Goal: Task Accomplishment & Management: Use online tool/utility

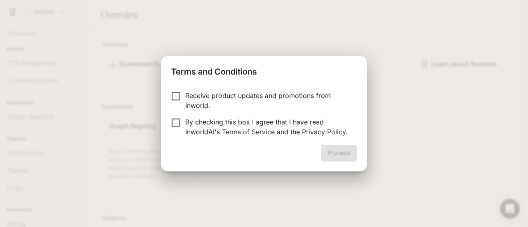
click at [422, 146] on div "Terms and Conditions Receive product updates and promotions from Inworld. By ch…" at bounding box center [264, 113] width 528 height 227
click at [170, 90] on div "Receive product updates and promotions from Inworld. By checking this box I agr…" at bounding box center [263, 114] width 205 height 61
click at [350, 157] on button "Proceed" at bounding box center [339, 153] width 36 height 17
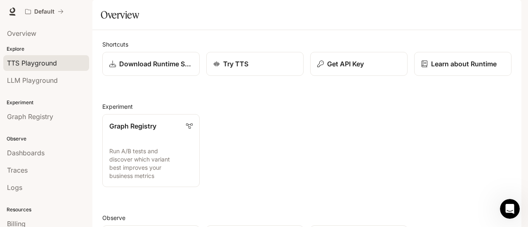
click at [63, 61] on div "TTS Playground" at bounding box center [46, 63] width 78 height 10
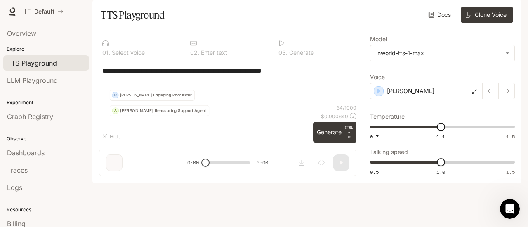
click at [204, 80] on div "**********" at bounding box center [227, 71] width 251 height 20
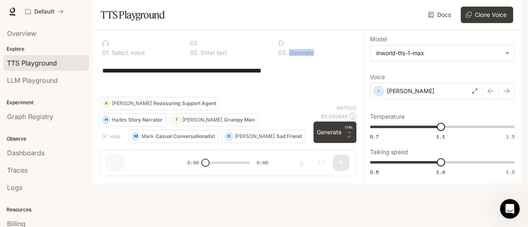
click at [204, 80] on div "**********" at bounding box center [227, 71] width 251 height 20
click at [203, 80] on div "**********" at bounding box center [227, 71] width 251 height 20
click at [203, 76] on textarea "**********" at bounding box center [227, 70] width 251 height 9
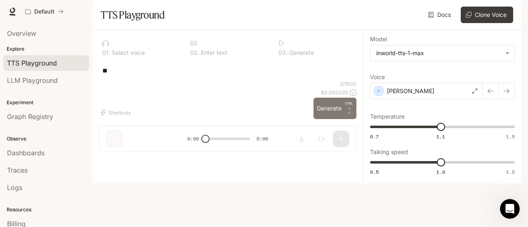
type textarea "**"
click at [341, 119] on button "Generate CTRL + ⏎" at bounding box center [335, 108] width 43 height 21
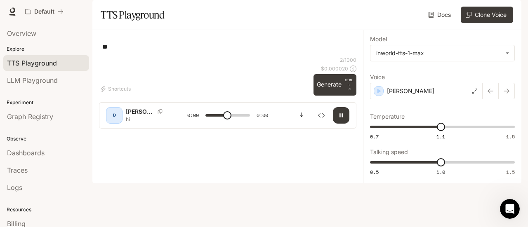
type input "*"
click at [412, 77] on body "**********" at bounding box center [264, 113] width 528 height 227
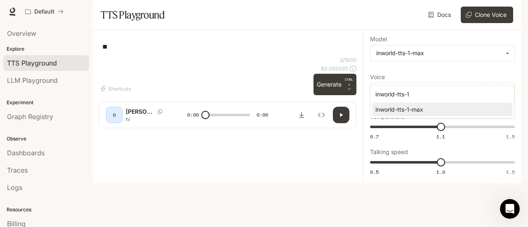
click at [444, 95] on div "inworld-tts-1" at bounding box center [441, 94] width 130 height 9
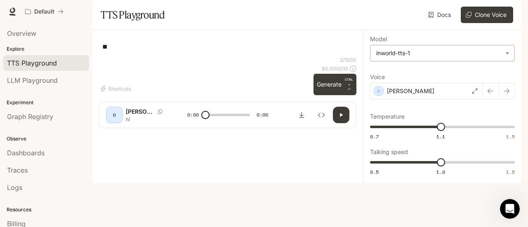
click at [427, 78] on body "**********" at bounding box center [264, 113] width 528 height 227
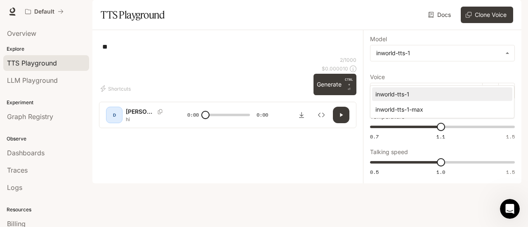
click at [420, 109] on div "inworld-tts-1-max" at bounding box center [441, 109] width 130 height 9
type input "**********"
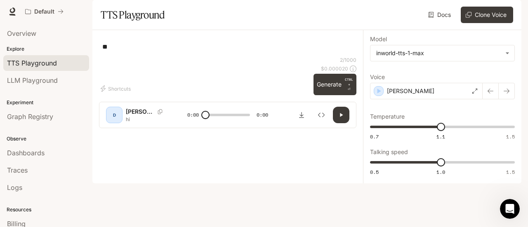
click at [421, 99] on div "[PERSON_NAME]" at bounding box center [426, 91] width 113 height 17
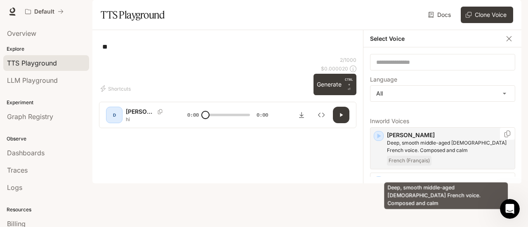
scroll to position [41, 0]
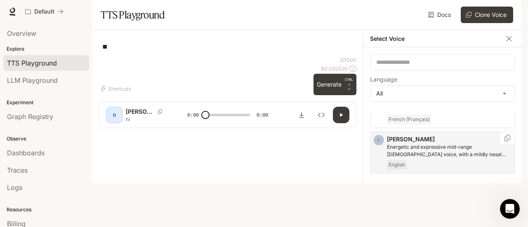
click at [378, 143] on icon "button" at bounding box center [380, 140] width 4 height 5
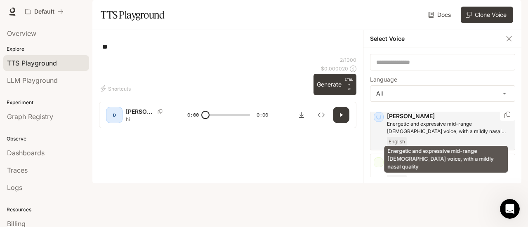
scroll to position [83, 0]
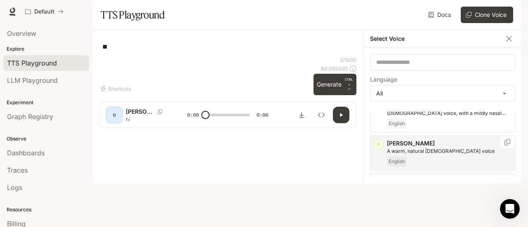
click at [379, 149] on icon "button" at bounding box center [379, 144] width 8 height 8
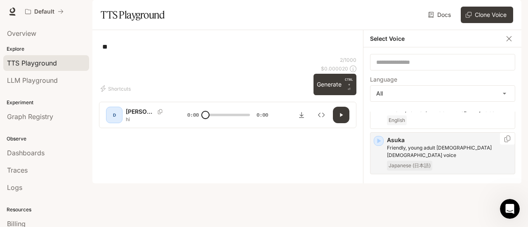
click at [377, 145] on icon "button" at bounding box center [379, 141] width 8 height 8
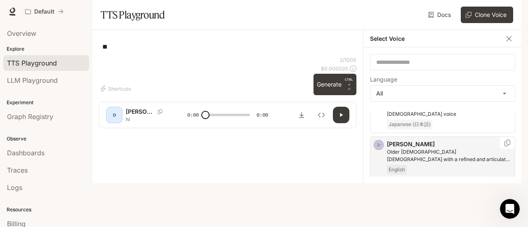
click at [380, 149] on icon "button" at bounding box center [379, 145] width 8 height 8
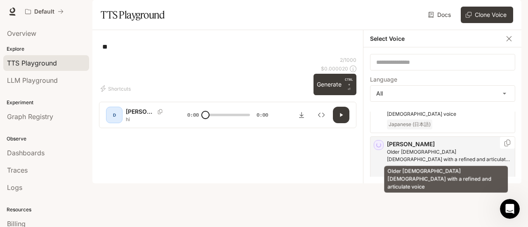
scroll to position [206, 0]
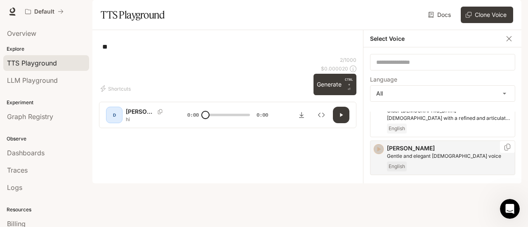
click at [382, 154] on icon "button" at bounding box center [379, 149] width 8 height 8
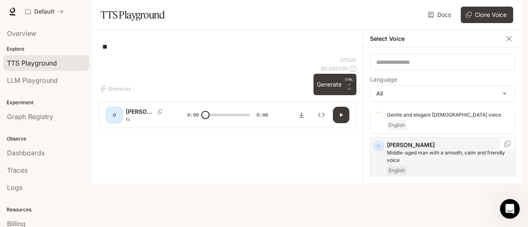
click at [379, 149] on icon "button" at bounding box center [380, 146] width 4 height 5
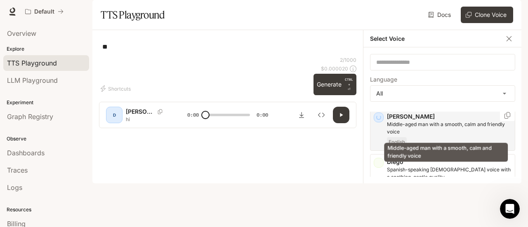
scroll to position [289, 0]
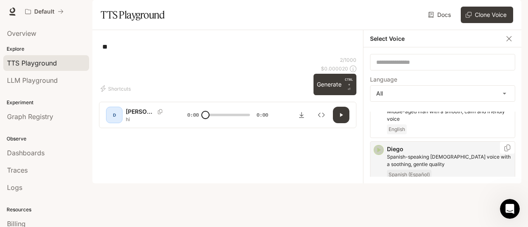
click at [380, 154] on icon "button" at bounding box center [379, 150] width 8 height 8
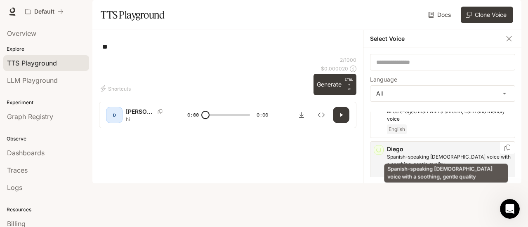
scroll to position [330, 0]
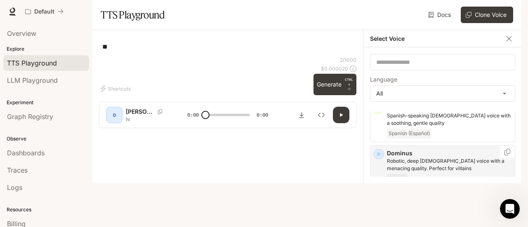
click at [380, 158] on icon "button" at bounding box center [379, 154] width 8 height 8
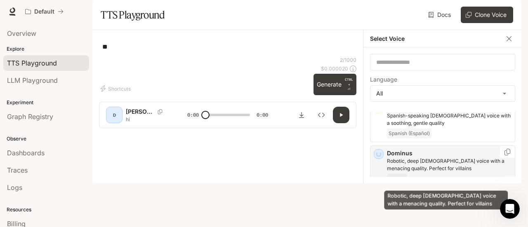
scroll to position [371, 0]
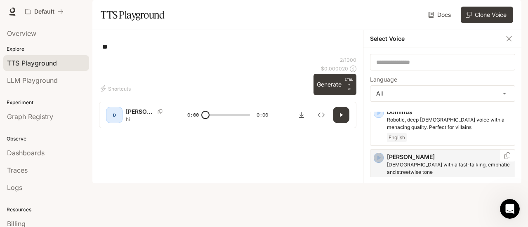
click at [380, 162] on icon "button" at bounding box center [379, 158] width 8 height 8
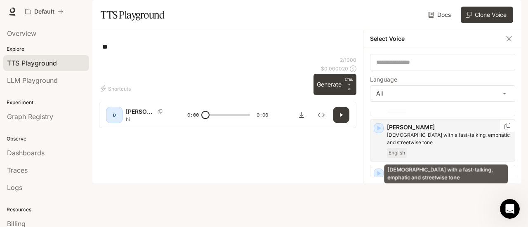
scroll to position [413, 0]
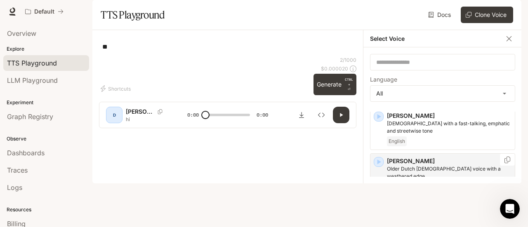
click at [382, 166] on icon "button" at bounding box center [379, 162] width 8 height 8
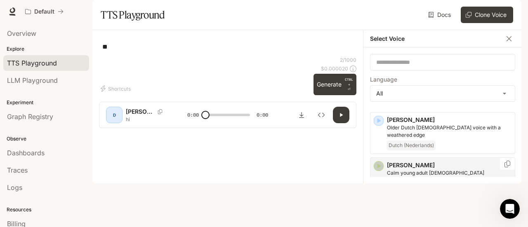
click at [380, 169] on icon "button" at bounding box center [380, 166] width 4 height 5
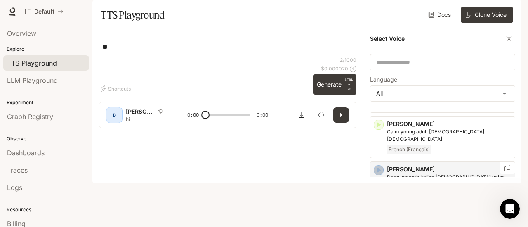
click at [379, 169] on icon "button" at bounding box center [379, 170] width 8 height 8
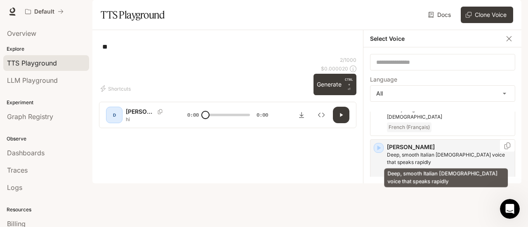
scroll to position [536, 0]
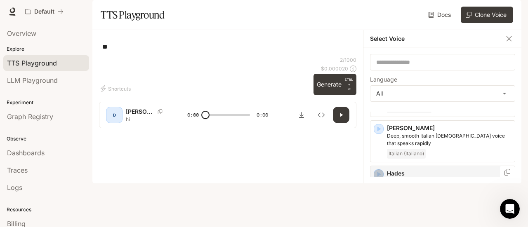
click at [379, 173] on icon "button" at bounding box center [379, 174] width 8 height 8
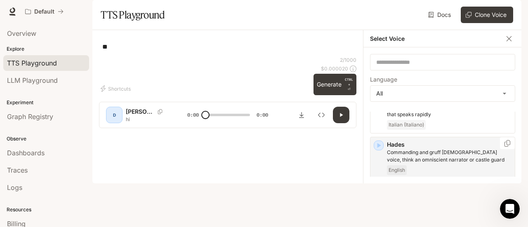
scroll to position [578, 0]
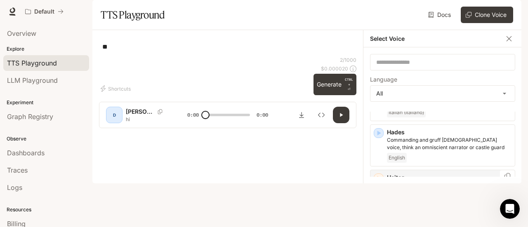
click at [380, 175] on icon "button" at bounding box center [379, 179] width 8 height 8
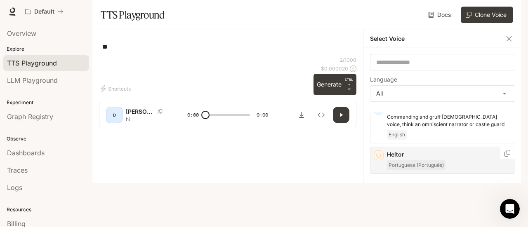
scroll to position [619, 0]
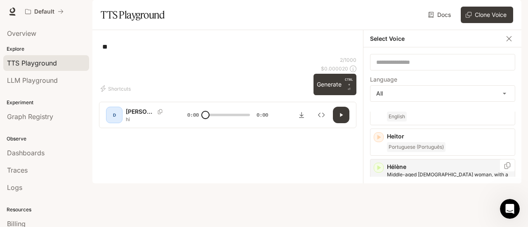
click at [376, 165] on icon "button" at bounding box center [379, 168] width 8 height 8
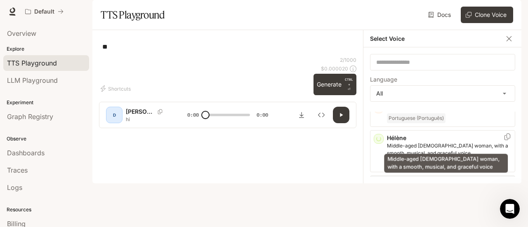
scroll to position [660, 0]
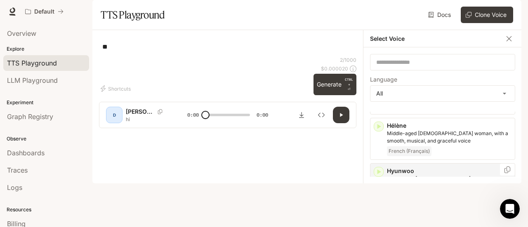
click at [379, 170] on icon "button" at bounding box center [380, 172] width 4 height 5
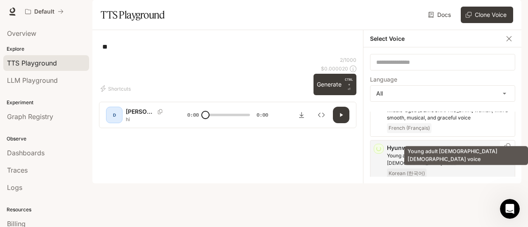
scroll to position [701, 0]
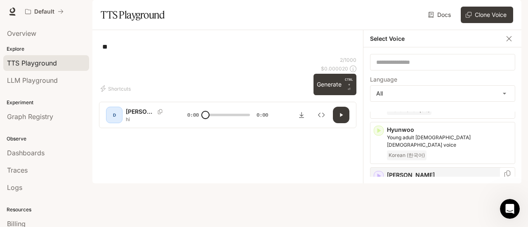
click at [382, 172] on icon "button" at bounding box center [379, 176] width 8 height 8
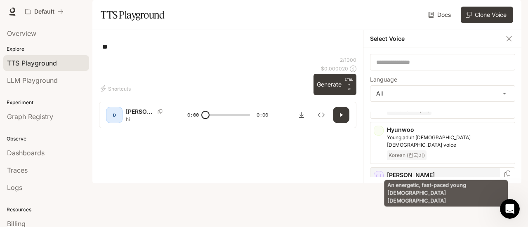
scroll to position [743, 0]
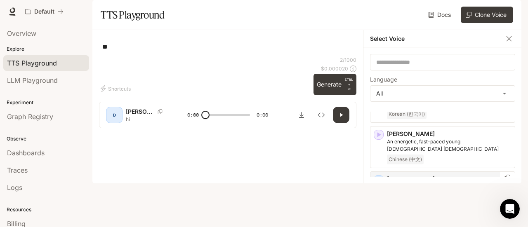
click at [380, 176] on icon "button" at bounding box center [379, 180] width 8 height 8
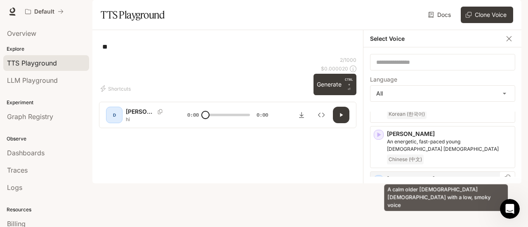
scroll to position [784, 0]
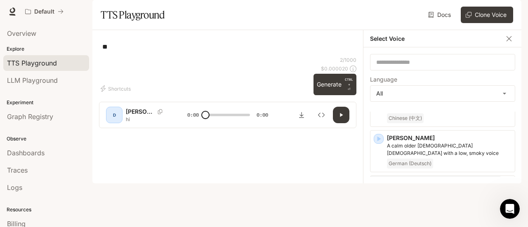
click at [381, 180] on icon "button" at bounding box center [379, 184] width 8 height 8
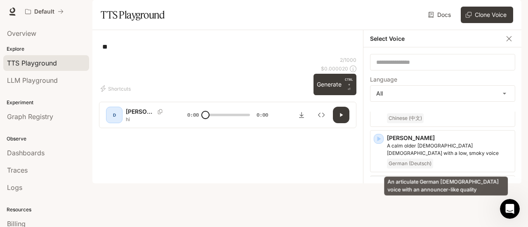
scroll to position [825, 0]
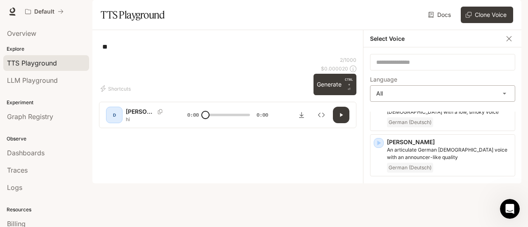
click at [390, 116] on body "**********" at bounding box center [264, 113] width 528 height 227
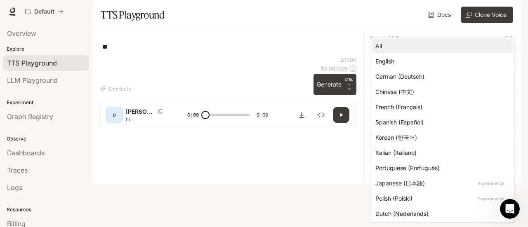
click at [411, 61] on div "English" at bounding box center [441, 61] width 131 height 9
type input "*****"
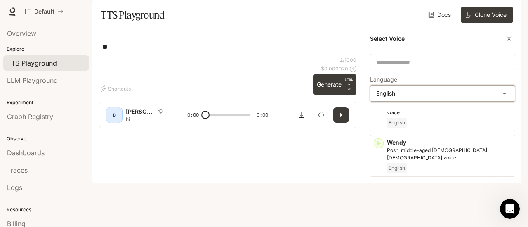
scroll to position [606, 0]
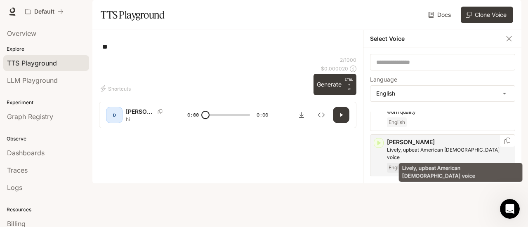
click at [398, 152] on p "Lively, upbeat American [DEMOGRAPHIC_DATA] voice" at bounding box center [449, 153] width 125 height 15
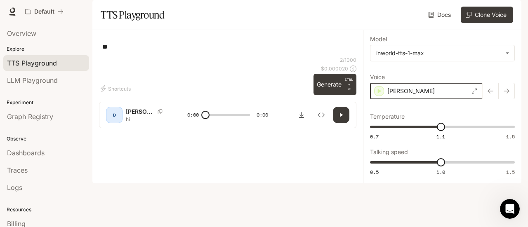
click at [376, 95] on icon "button" at bounding box center [379, 91] width 8 height 8
click at [450, 99] on div "[PERSON_NAME]" at bounding box center [426, 91] width 113 height 17
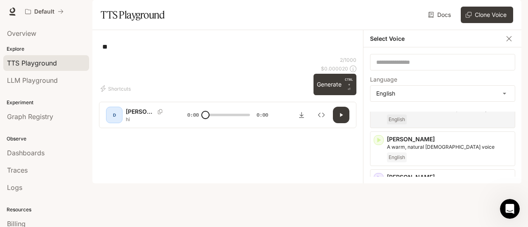
scroll to position [0, 0]
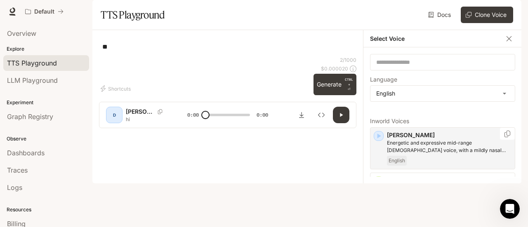
click at [375, 140] on icon "button" at bounding box center [379, 136] width 8 height 8
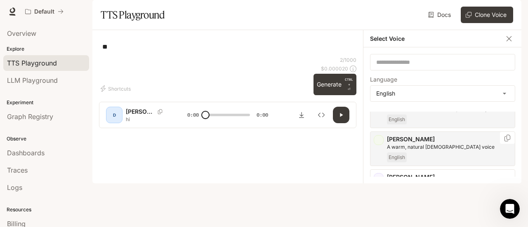
scroll to position [83, 0]
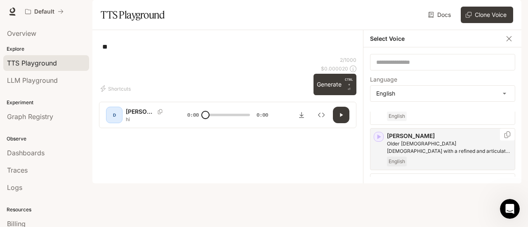
click at [383, 162] on div "[PERSON_NAME] [DEMOGRAPHIC_DATA] [DEMOGRAPHIC_DATA] with a refined and articula…" at bounding box center [442, 149] width 145 height 42
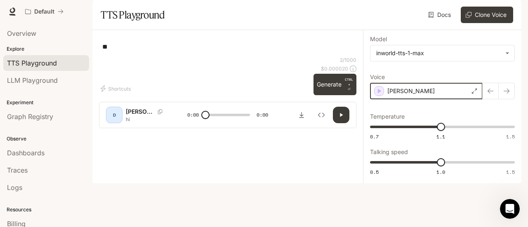
click at [380, 95] on icon "button" at bounding box center [379, 91] width 8 height 8
click at [459, 99] on div "[PERSON_NAME]" at bounding box center [426, 91] width 113 height 17
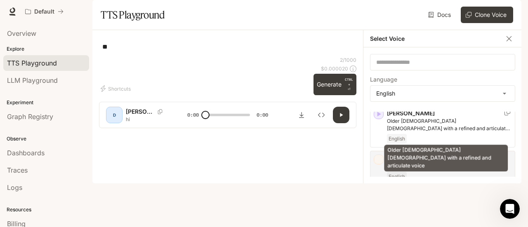
scroll to position [124, 0]
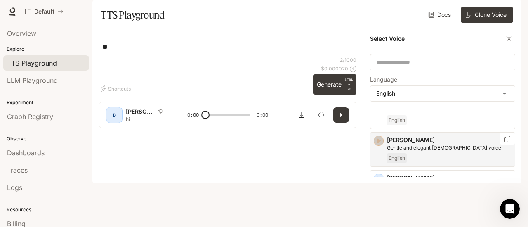
click at [378, 144] on icon "button" at bounding box center [380, 141] width 4 height 5
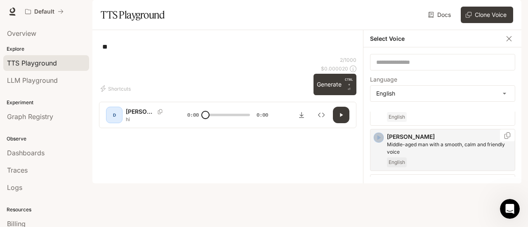
click at [378, 140] on icon "button" at bounding box center [380, 137] width 4 height 5
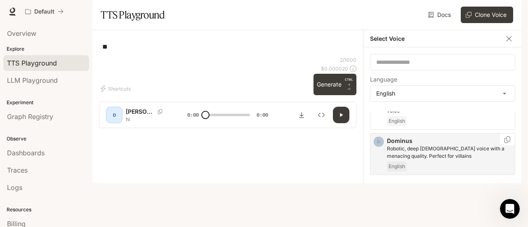
click at [376, 146] on icon "button" at bounding box center [379, 142] width 8 height 8
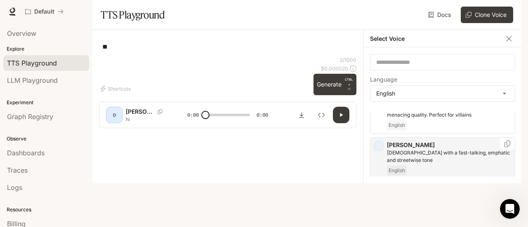
click at [380, 169] on div "[PERSON_NAME] [DEMOGRAPHIC_DATA] with a fast-talking, emphatic and streetwise t…" at bounding box center [442, 158] width 145 height 42
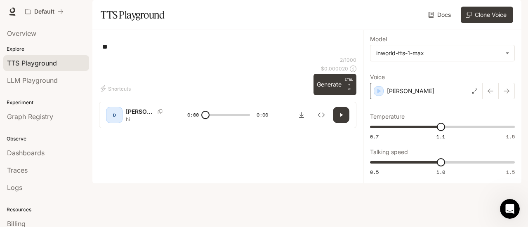
click at [416, 99] on div "[PERSON_NAME]" at bounding box center [426, 91] width 113 height 17
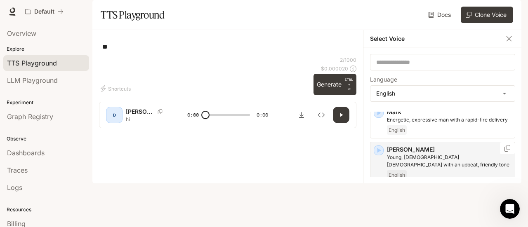
scroll to position [330, 0]
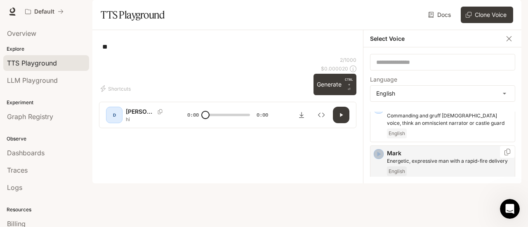
click at [382, 158] on icon "button" at bounding box center [379, 154] width 8 height 8
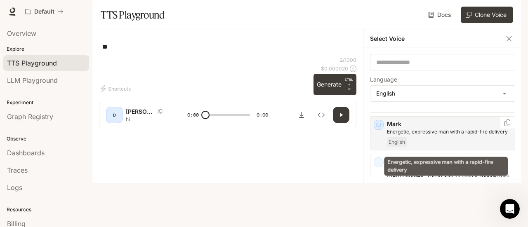
scroll to position [371, 0]
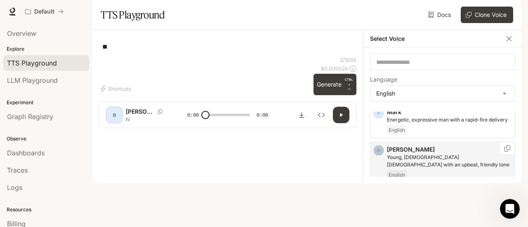
click at [377, 155] on icon "button" at bounding box center [379, 150] width 8 height 8
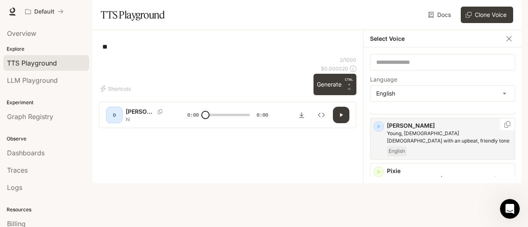
scroll to position [413, 0]
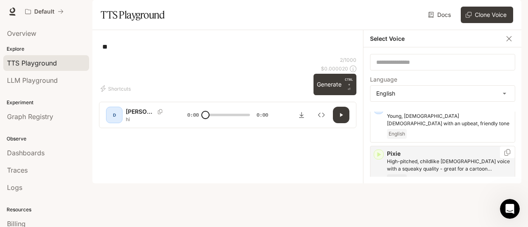
click at [383, 178] on div "Pixie High-pitched, childlike [DEMOGRAPHIC_DATA] voice with a squeaky quality -…" at bounding box center [442, 167] width 145 height 42
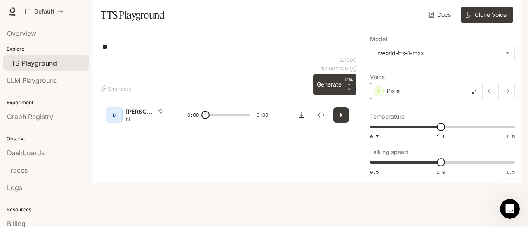
click at [411, 99] on div "Pixie" at bounding box center [426, 91] width 113 height 17
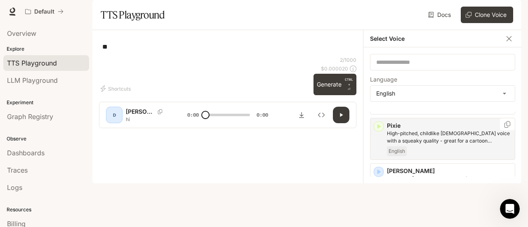
scroll to position [454, 0]
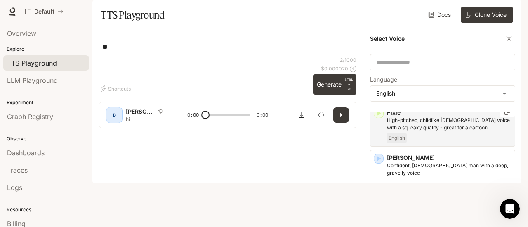
click at [384, 139] on div "Pixie High-pitched, childlike [DEMOGRAPHIC_DATA] voice with a squeaky quality -…" at bounding box center [442, 126] width 145 height 42
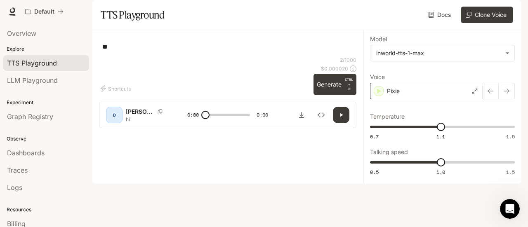
click at [470, 99] on div "Pixie" at bounding box center [426, 91] width 113 height 17
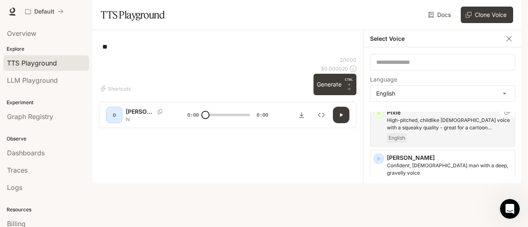
scroll to position [413, 0]
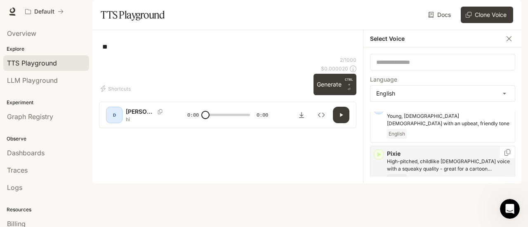
click at [378, 159] on icon "button" at bounding box center [379, 155] width 8 height 8
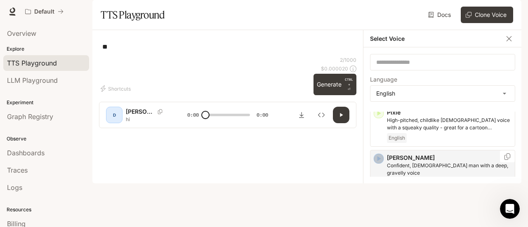
click at [378, 161] on icon "button" at bounding box center [380, 158] width 4 height 5
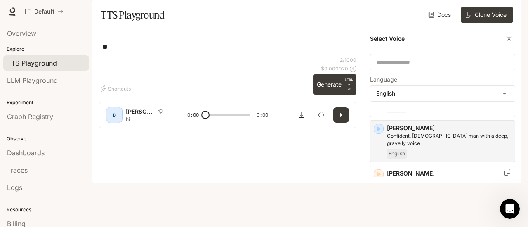
scroll to position [495, 0]
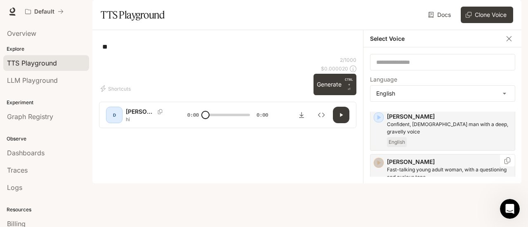
click at [378, 165] on icon "button" at bounding box center [380, 163] width 4 height 5
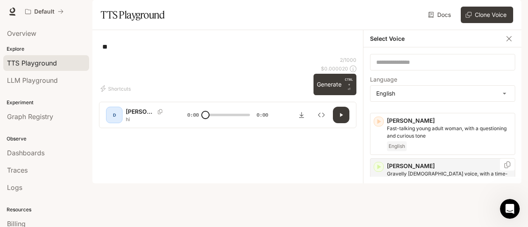
click at [378, 170] on icon "button" at bounding box center [380, 167] width 4 height 5
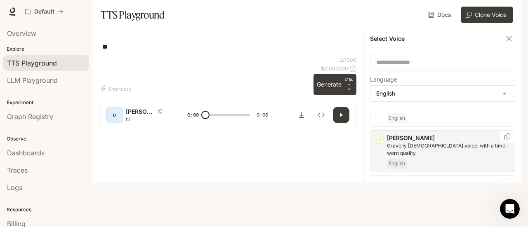
scroll to position [578, 0]
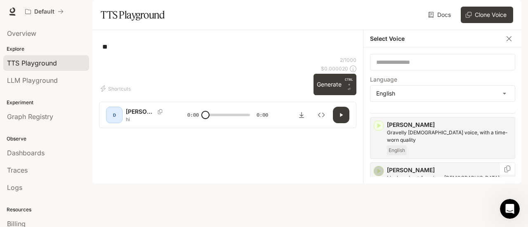
click at [379, 174] on icon "button" at bounding box center [380, 171] width 4 height 5
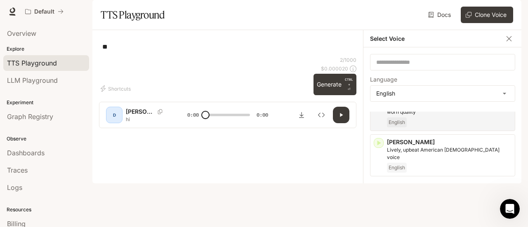
click at [380, 186] on icon "button" at bounding box center [380, 188] width 4 height 5
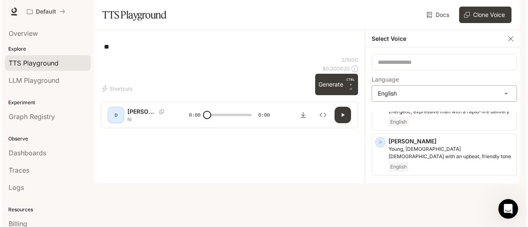
scroll to position [358, 0]
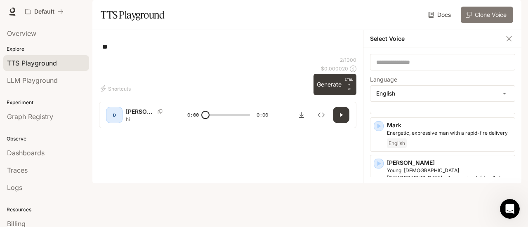
click at [482, 23] on button "Clone Voice" at bounding box center [487, 15] width 52 height 17
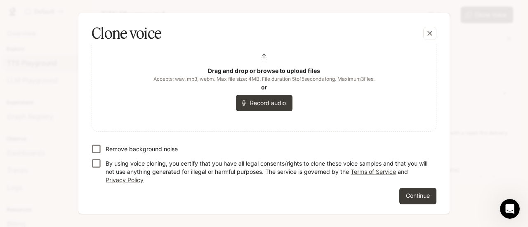
scroll to position [0, 0]
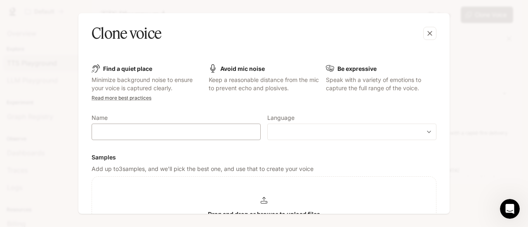
click at [158, 128] on div "​" at bounding box center [176, 132] width 169 height 17
type input "**********"
click at [198, 110] on form "**********" at bounding box center [264, 205] width 345 height 283
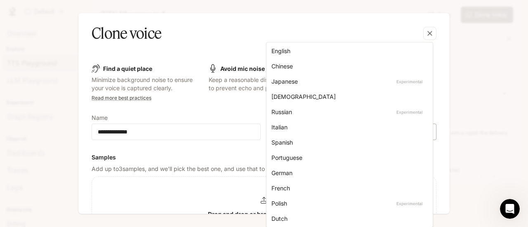
click at [336, 130] on body "**********" at bounding box center [264, 113] width 528 height 227
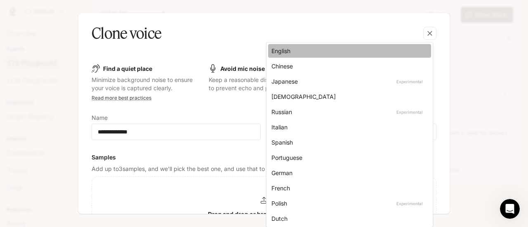
click at [313, 51] on div "English" at bounding box center [348, 51] width 153 height 9
type input "*****"
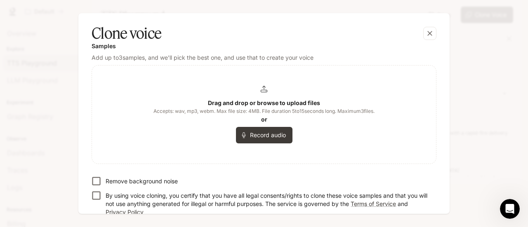
scroll to position [144, 0]
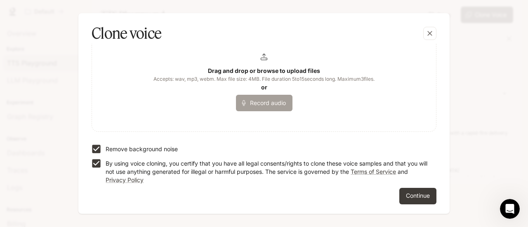
click at [251, 99] on button "Record audio" at bounding box center [264, 103] width 57 height 17
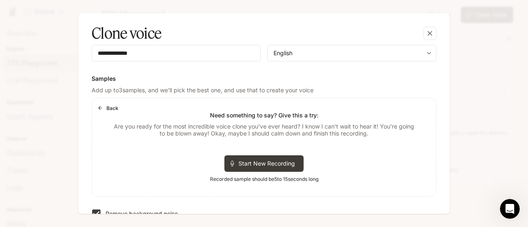
scroll to position [61, 0]
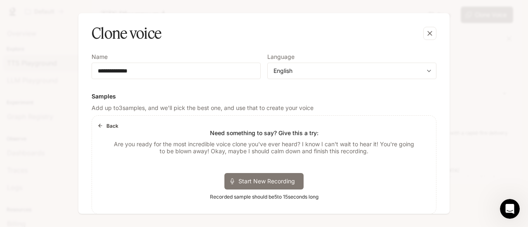
click at [262, 181] on span "Start New Recording" at bounding box center [270, 181] width 62 height 9
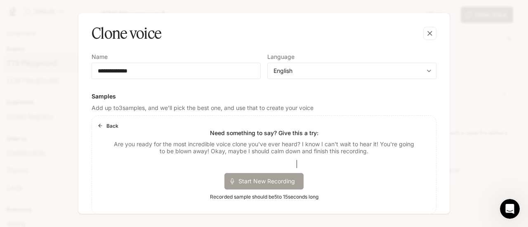
click at [269, 181] on span "Start New Recording" at bounding box center [270, 181] width 62 height 9
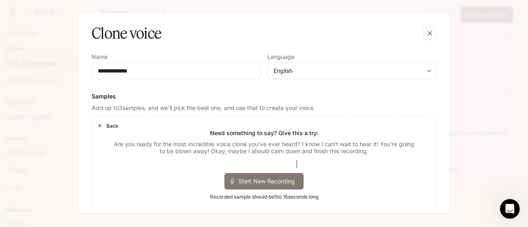
click at [268, 178] on span "Start New Recording" at bounding box center [270, 181] width 62 height 9
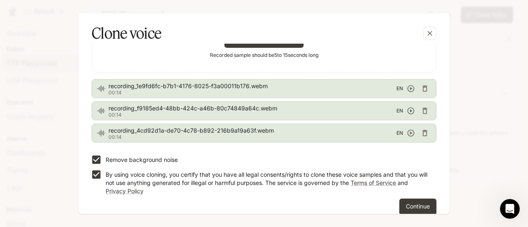
scroll to position [213, 0]
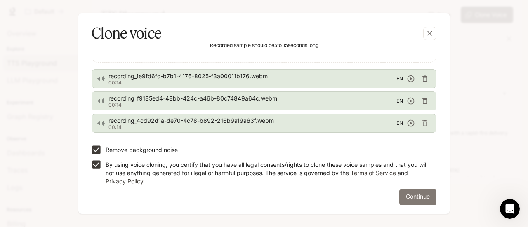
click at [418, 198] on button "Continue" at bounding box center [417, 197] width 37 height 17
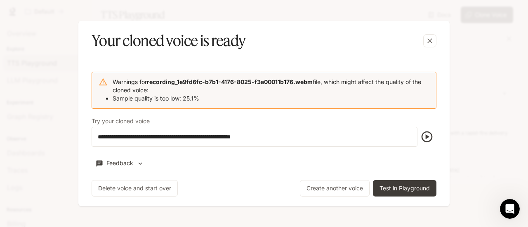
scroll to position [394, 0]
click at [431, 136] on icon "button" at bounding box center [426, 136] width 13 height 13
click at [428, 139] on icon "button" at bounding box center [426, 136] width 13 height 13
click at [417, 187] on button "Test in Playground" at bounding box center [405, 188] width 64 height 17
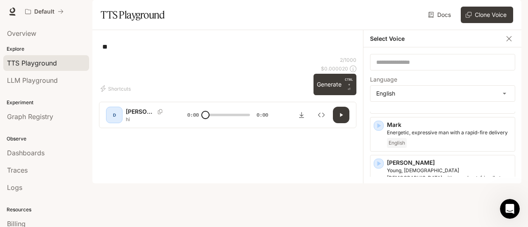
click at [220, 52] on textarea "**" at bounding box center [227, 46] width 251 height 9
click at [338, 123] on button "button" at bounding box center [341, 115] width 17 height 17
click at [222, 52] on textarea "**" at bounding box center [227, 46] width 251 height 9
click at [336, 123] on button "button" at bounding box center [341, 115] width 17 height 17
type input "*"
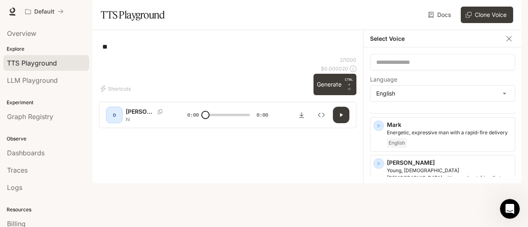
click at [224, 57] on div "** * ​" at bounding box center [227, 47] width 251 height 20
type textarea "*"
type textarea "*****"
click at [345, 123] on button "button" at bounding box center [341, 115] width 17 height 17
type input "*"
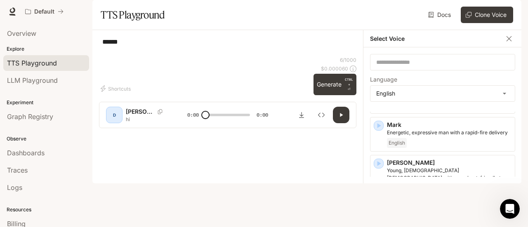
click at [264, 56] on textarea "*****" at bounding box center [227, 46] width 251 height 19
click at [44, 84] on span "LLM Playground" at bounding box center [32, 81] width 51 height 10
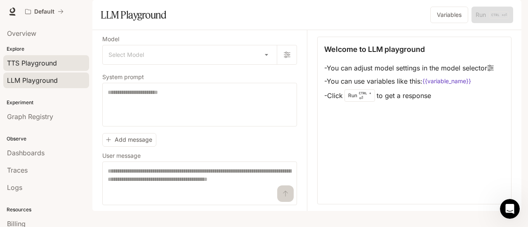
click at [43, 56] on link "TTS Playground" at bounding box center [46, 63] width 86 height 16
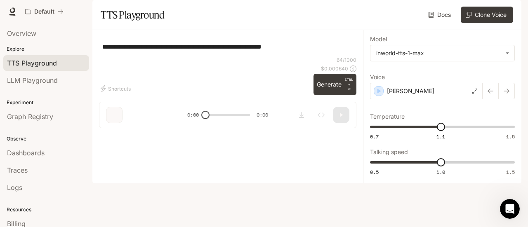
type textarea "*****"
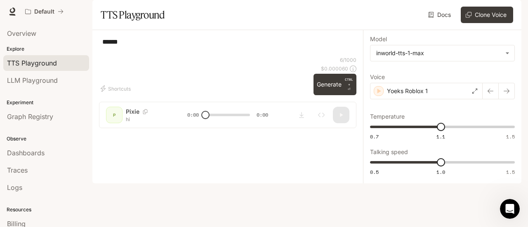
click at [206, 58] on div "***** * ​ Shortcuts 6 / 1000 $ 0.000060 Generate CTRL + ⏎ P Pixie hi 0:00 0:00" at bounding box center [227, 82] width 271 height 105
click at [209, 56] on textarea "*****" at bounding box center [227, 46] width 251 height 19
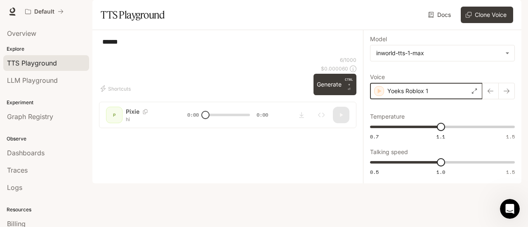
click at [380, 95] on icon "button" at bounding box center [379, 91] width 8 height 8
click at [426, 95] on p "Yoeks Roblox 1" at bounding box center [407, 91] width 41 height 8
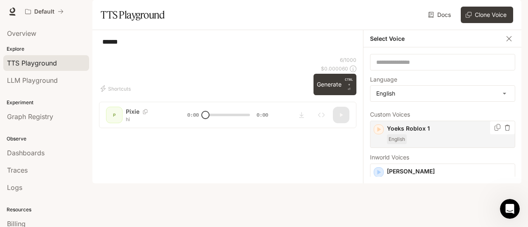
click at [505, 131] on icon "button" at bounding box center [508, 128] width 6 height 6
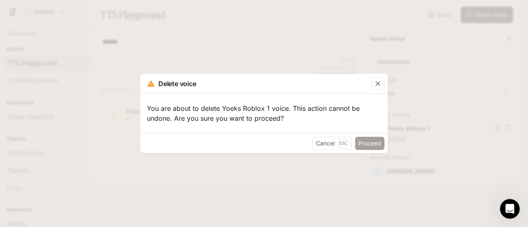
click at [371, 146] on button "Proceed" at bounding box center [369, 143] width 29 height 13
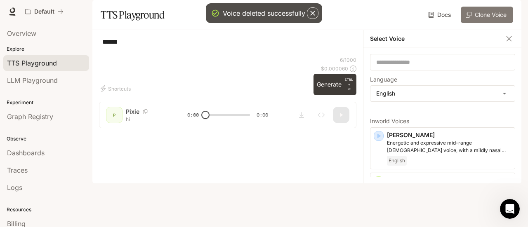
click at [489, 23] on button "Clone Voice" at bounding box center [487, 15] width 52 height 17
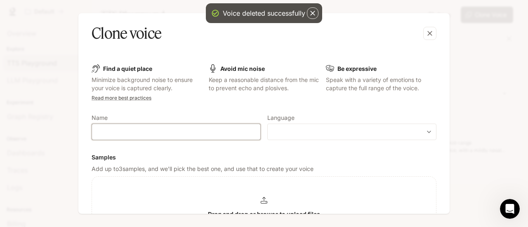
click at [194, 135] on input "text" at bounding box center [176, 132] width 168 height 8
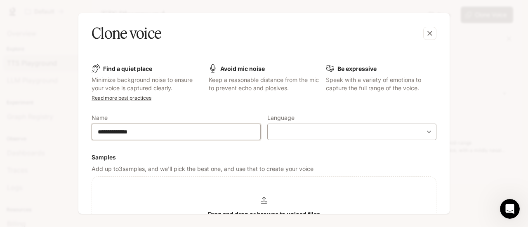
type input "**********"
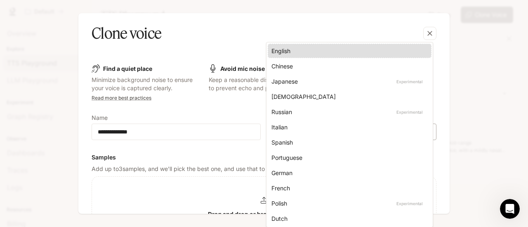
click at [305, 133] on body "**********" at bounding box center [264, 113] width 528 height 227
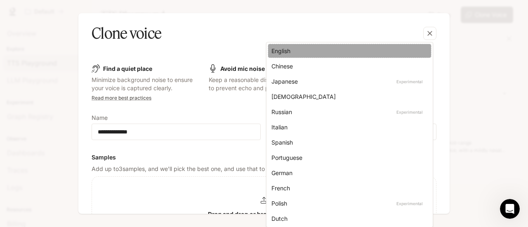
click at [297, 51] on div "English" at bounding box center [348, 51] width 153 height 9
type input "*****"
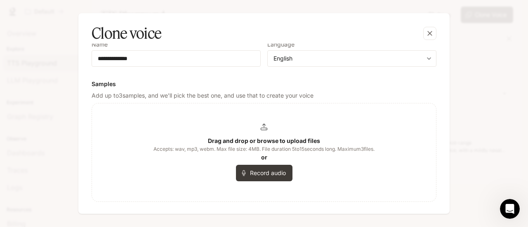
scroll to position [61, 0]
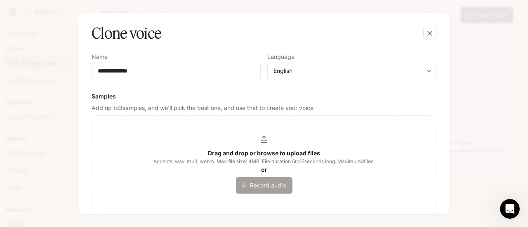
click at [249, 187] on button "Record audio" at bounding box center [264, 185] width 57 height 17
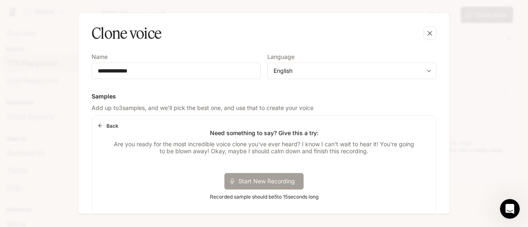
click at [244, 182] on span "Start New Recording" at bounding box center [270, 181] width 62 height 9
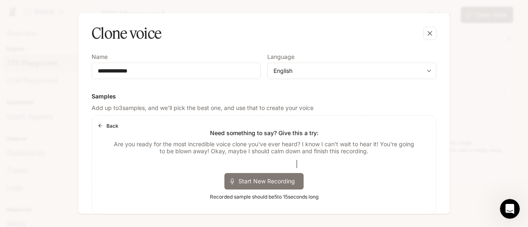
click at [246, 187] on div "Start New Recording" at bounding box center [263, 181] width 79 height 17
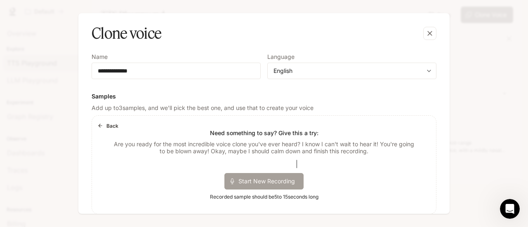
click at [246, 186] on div "Start New Recording" at bounding box center [263, 181] width 79 height 17
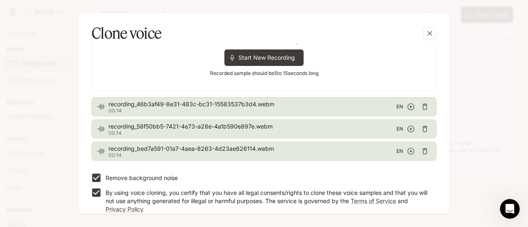
scroll to position [213, 0]
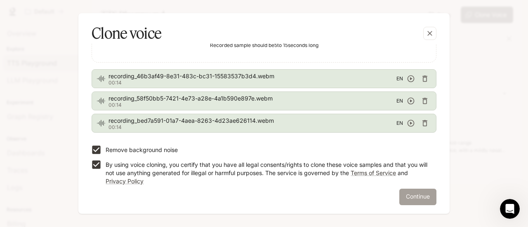
click at [412, 194] on button "Continue" at bounding box center [417, 197] width 37 height 17
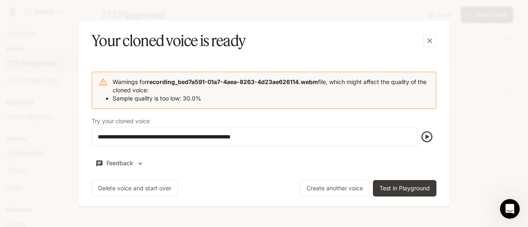
scroll to position [0, 0]
click at [227, 95] on li "Sample quality is too low: 30.0%" at bounding box center [271, 98] width 317 height 8
click at [432, 139] on icon "button" at bounding box center [426, 136] width 13 height 13
click at [432, 139] on icon "button" at bounding box center [427, 137] width 11 height 11
click at [432, 140] on icon "button" at bounding box center [426, 136] width 13 height 13
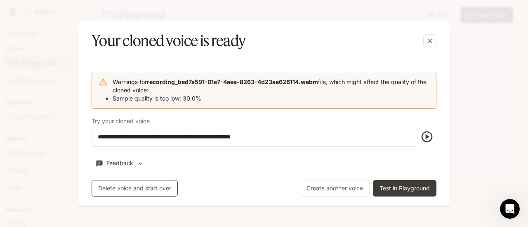
click at [151, 192] on button "Delete voice and start over" at bounding box center [135, 188] width 86 height 17
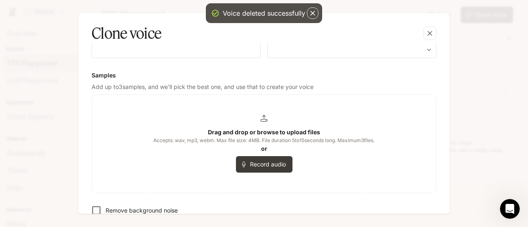
scroll to position [83, 0]
click at [259, 170] on button "Record audio" at bounding box center [264, 164] width 57 height 17
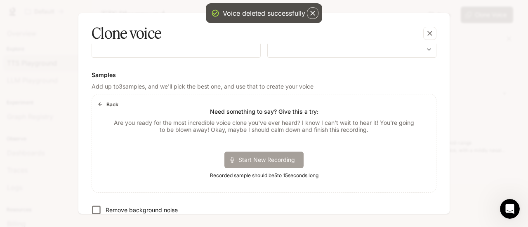
click at [276, 155] on div "Start New Recording" at bounding box center [263, 160] width 79 height 17
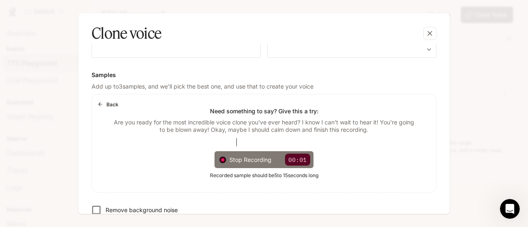
click at [265, 158] on span "Stop Recording" at bounding box center [253, 160] width 49 height 9
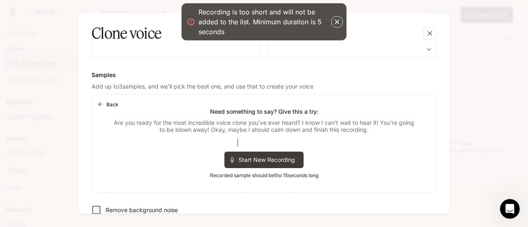
click at [337, 19] on icon "button" at bounding box center [337, 22] width 8 height 8
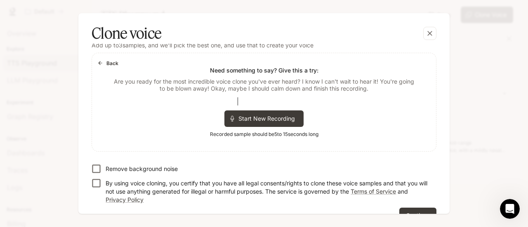
scroll to position [0, 0]
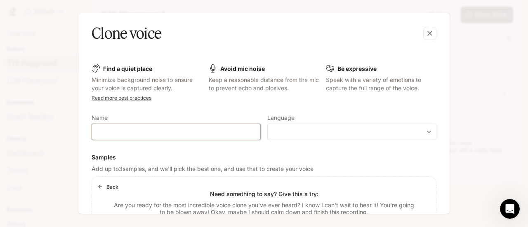
click at [179, 130] on input "text" at bounding box center [176, 132] width 168 height 8
type input "**********"
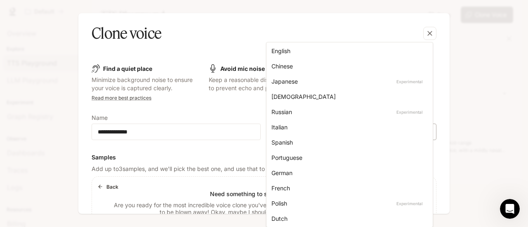
click at [303, 134] on body "**********" at bounding box center [264, 113] width 528 height 227
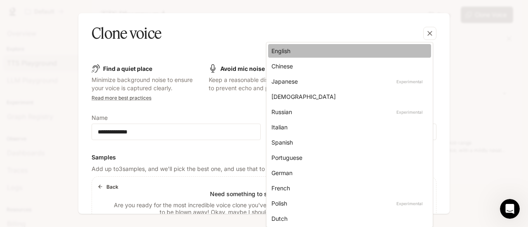
click at [297, 55] on li "English" at bounding box center [349, 51] width 163 height 14
type input "*****"
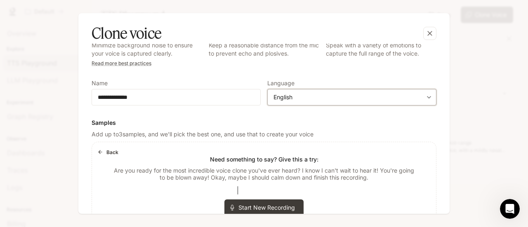
scroll to position [83, 0]
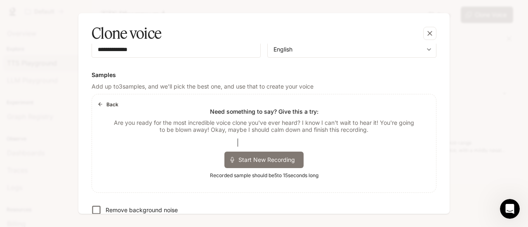
click at [276, 161] on span "Start New Recording" at bounding box center [270, 160] width 62 height 9
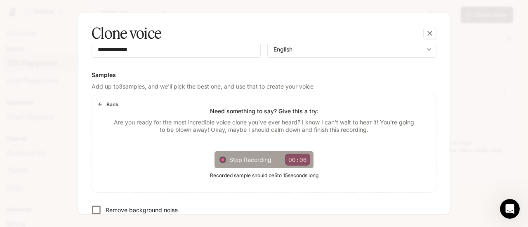
click at [275, 160] on span "Stop Recording" at bounding box center [253, 160] width 49 height 9
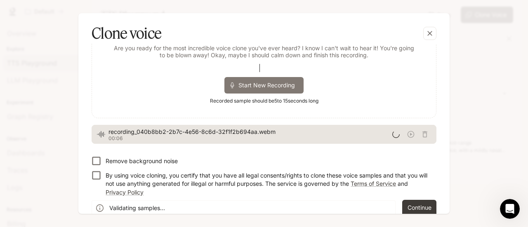
scroll to position [165, 0]
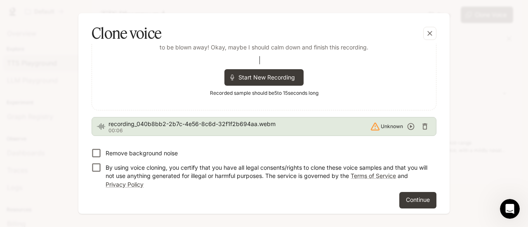
click at [422, 126] on icon "button" at bounding box center [425, 127] width 8 height 8
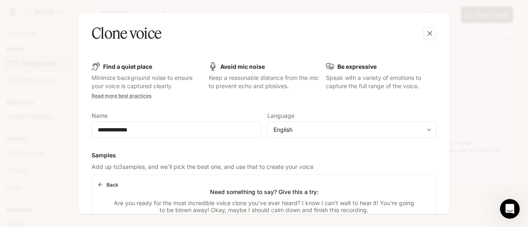
scroll to position [0, 0]
